Goal: Communication & Community: Answer question/provide support

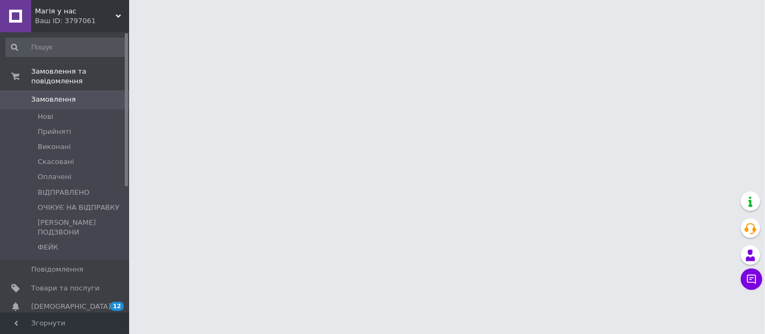
click at [97, 23] on div "Ваш ID: 3797061" at bounding box center [82, 21] width 94 height 10
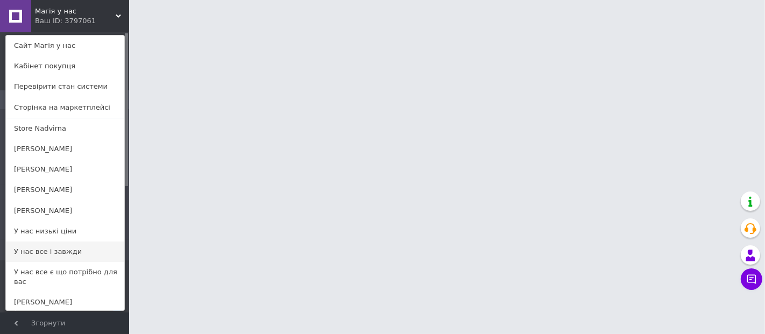
click at [76, 249] on link "У нас все і завжди" at bounding box center [65, 251] width 118 height 20
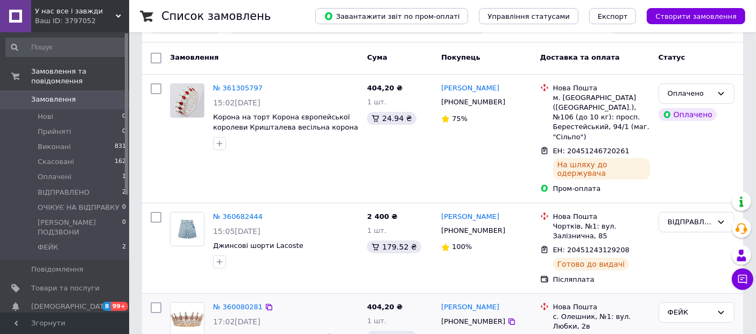
scroll to position [119, 0]
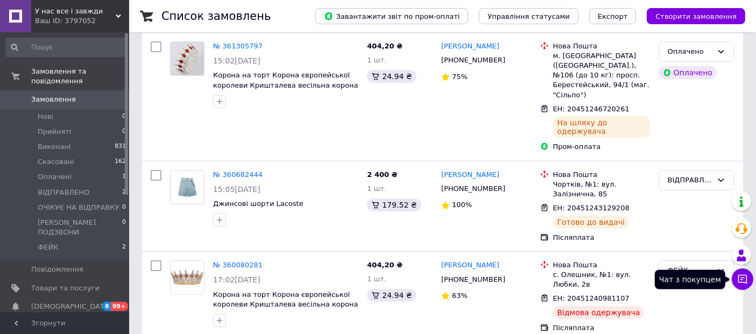
click at [734, 276] on button "Чат з покупцем" at bounding box center [742, 279] width 22 height 22
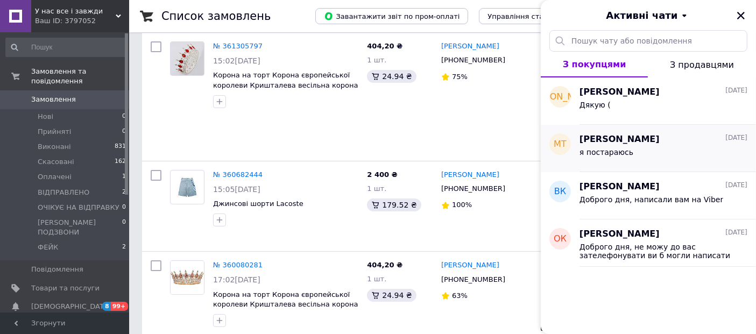
click at [658, 157] on div "я постараюсь" at bounding box center [663, 154] width 168 height 17
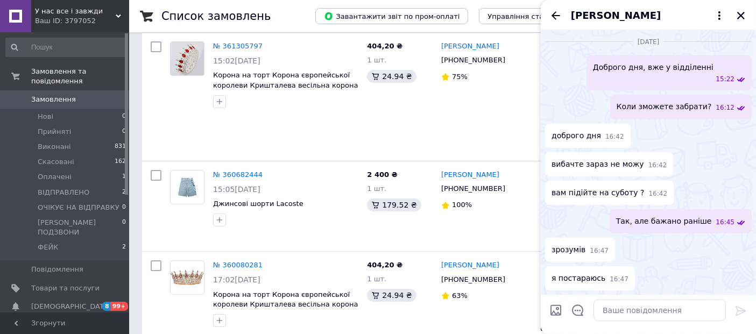
scroll to position [754, 0]
click at [736, 11] on icon "Закрити" at bounding box center [741, 16] width 10 height 10
